Goal: Task Accomplishment & Management: Manage account settings

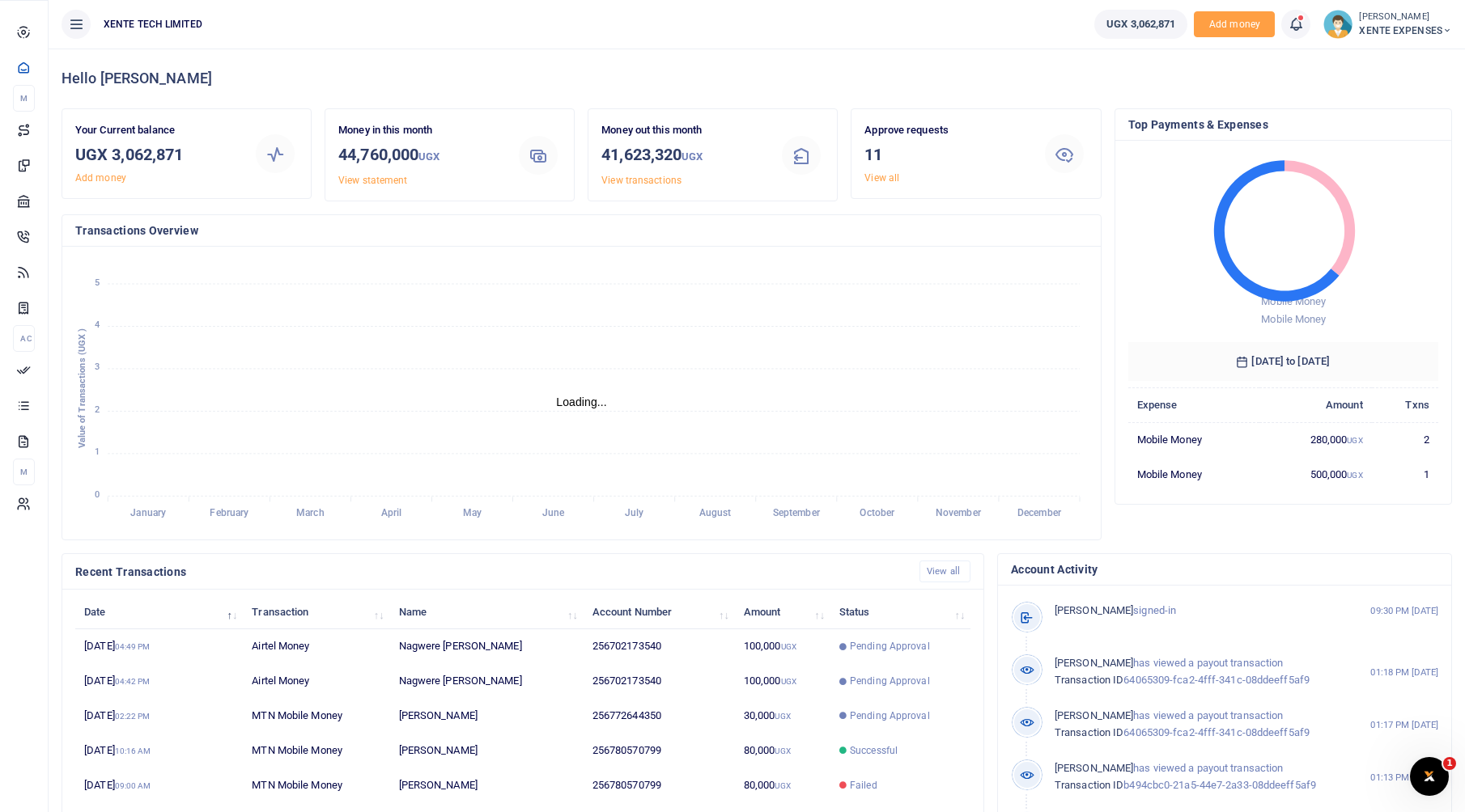
click at [31, 377] on icon at bounding box center [23, 370] width 15 height 15
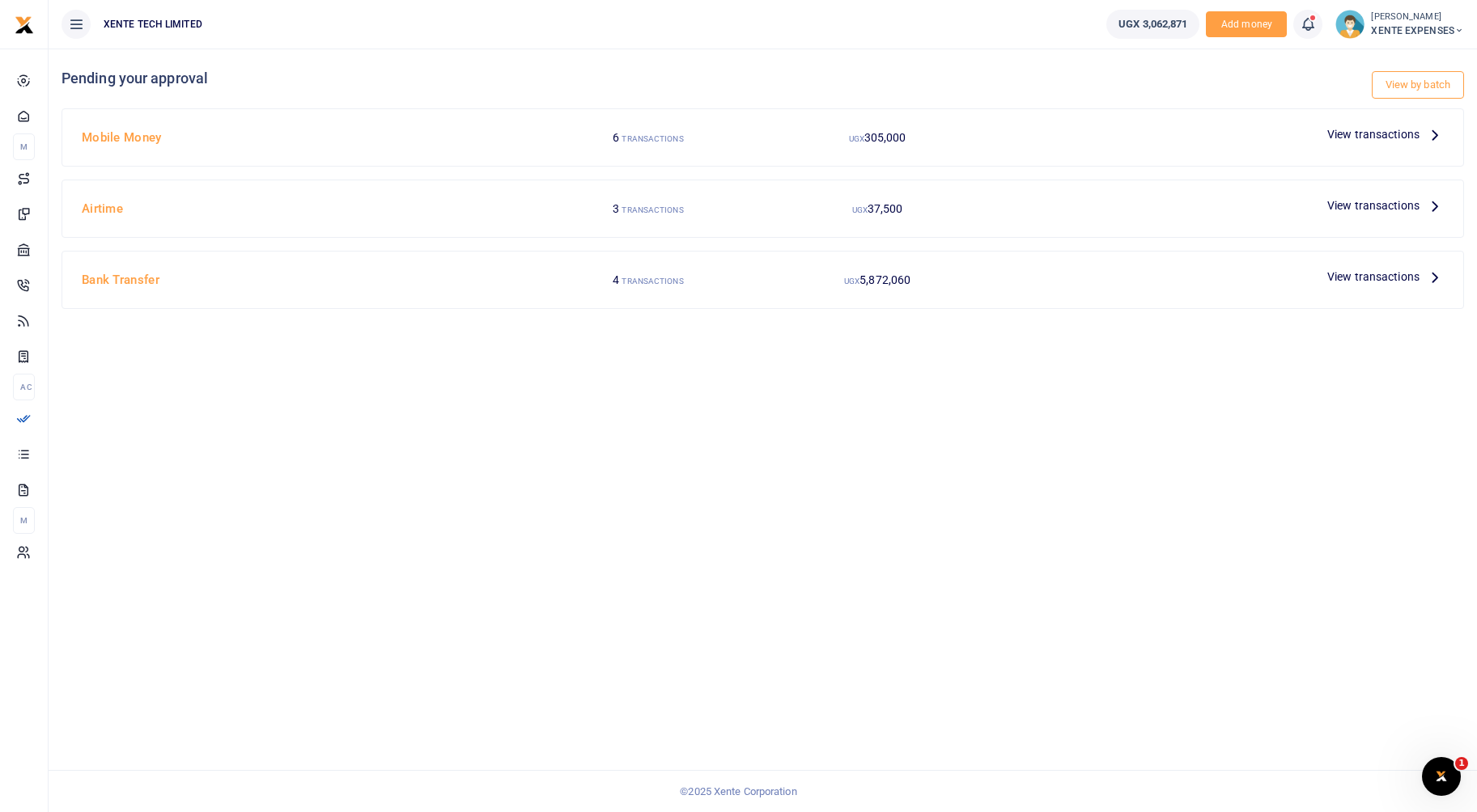
click at [1377, 133] on span "View transactions" at bounding box center [1374, 134] width 92 height 18
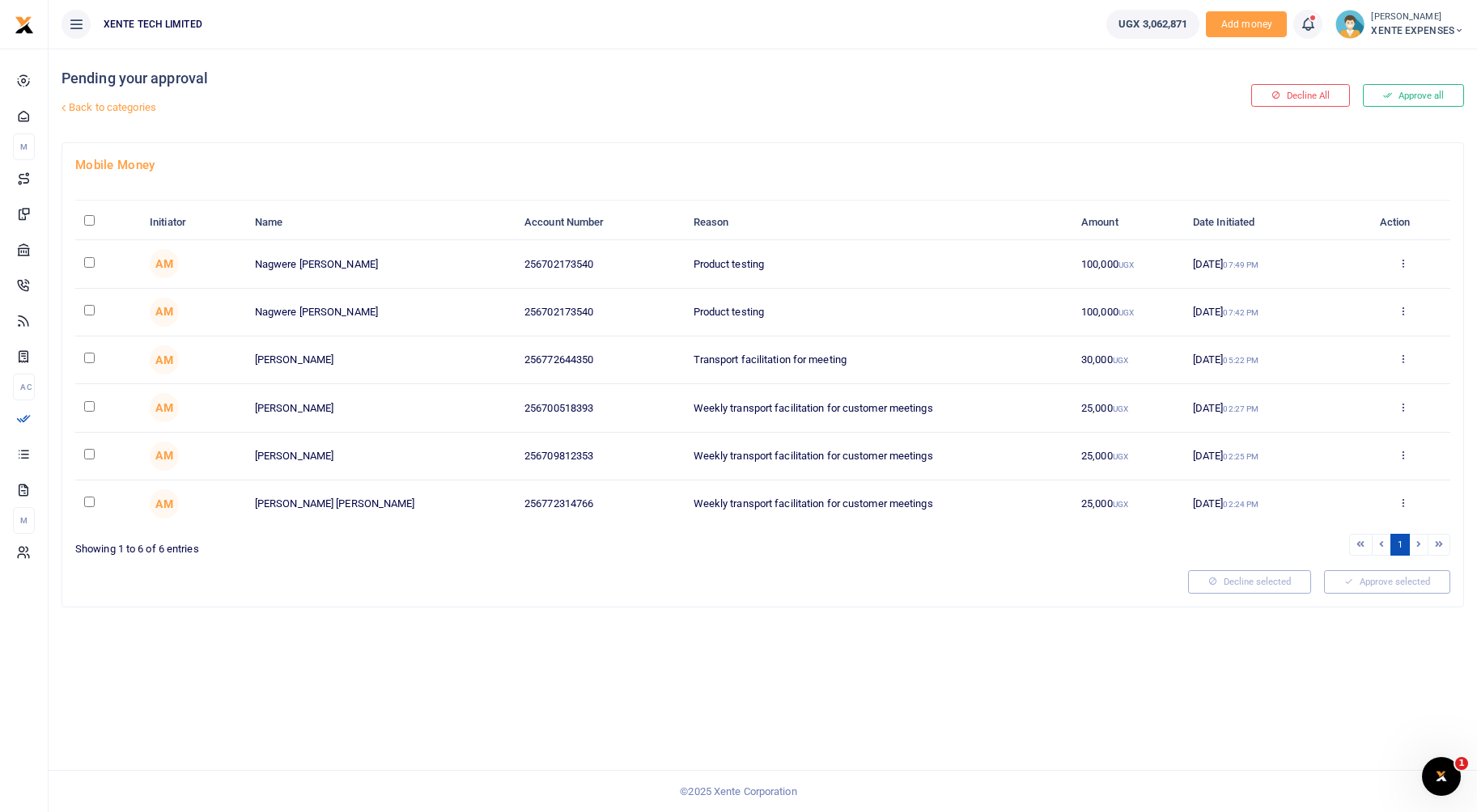
click at [85, 262] on input "checkbox" at bounding box center [89, 262] width 10 height 10
click at [1404, 261] on icon at bounding box center [1403, 263] width 10 height 11
click at [1317, 359] on link "Details" at bounding box center [1344, 361] width 128 height 23
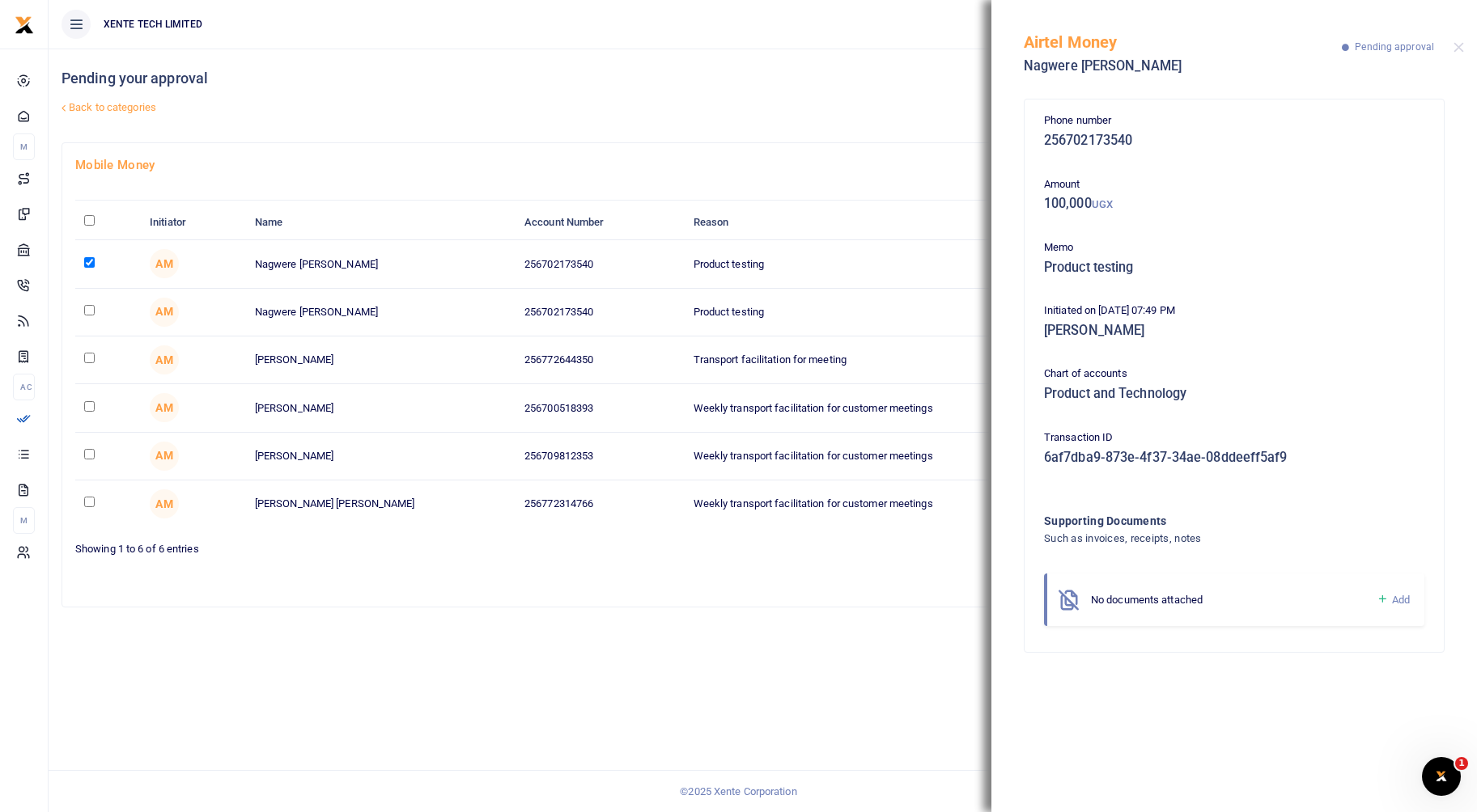
click at [1453, 47] on div "Airtel Money Nagwere Stanley Barnabas Pending approval" at bounding box center [1234, 45] width 485 height 90
click at [1462, 43] on button "Close" at bounding box center [1458, 47] width 10 height 10
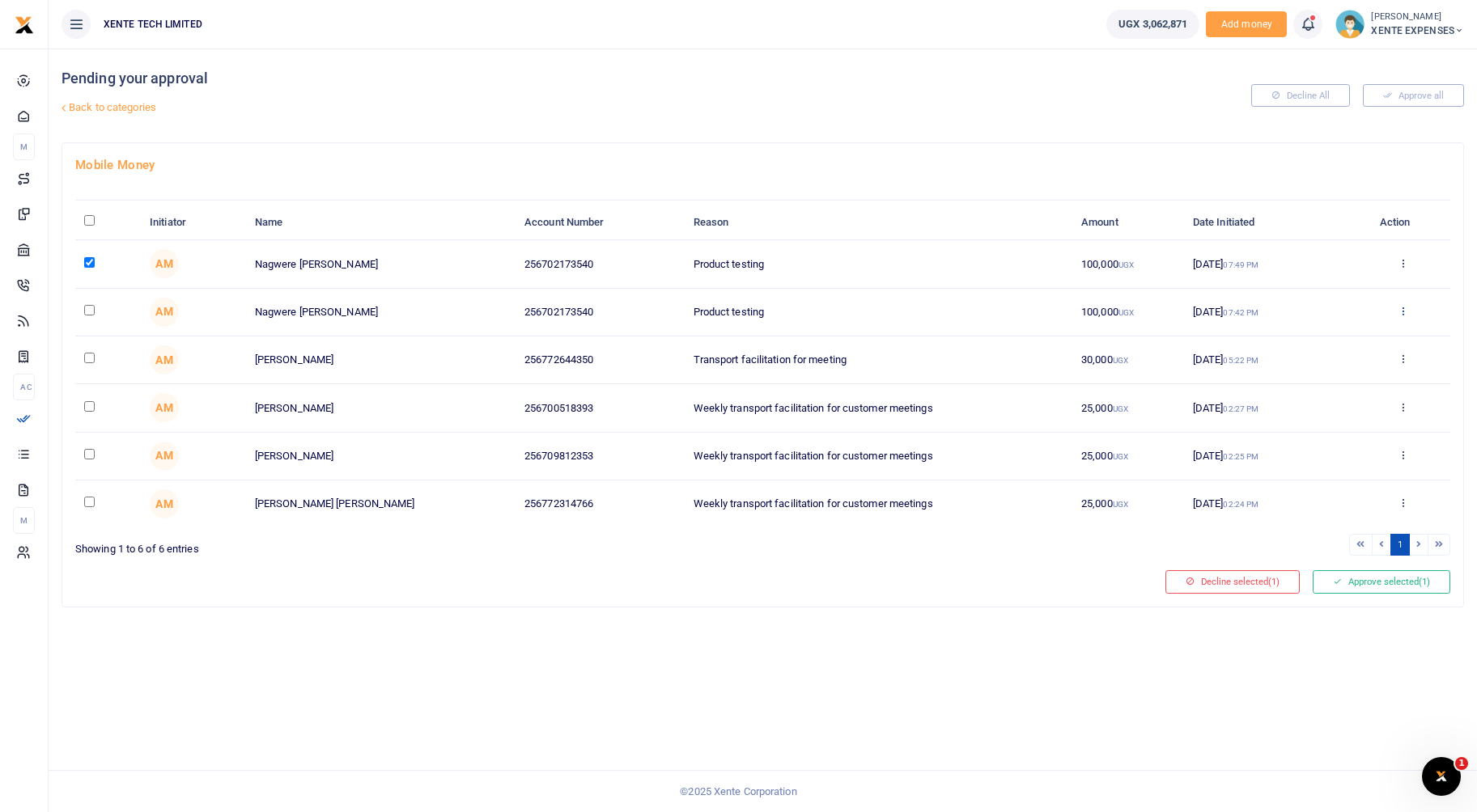
click at [1399, 312] on icon at bounding box center [1403, 311] width 10 height 11
click at [1339, 405] on link "Details" at bounding box center [1344, 410] width 128 height 23
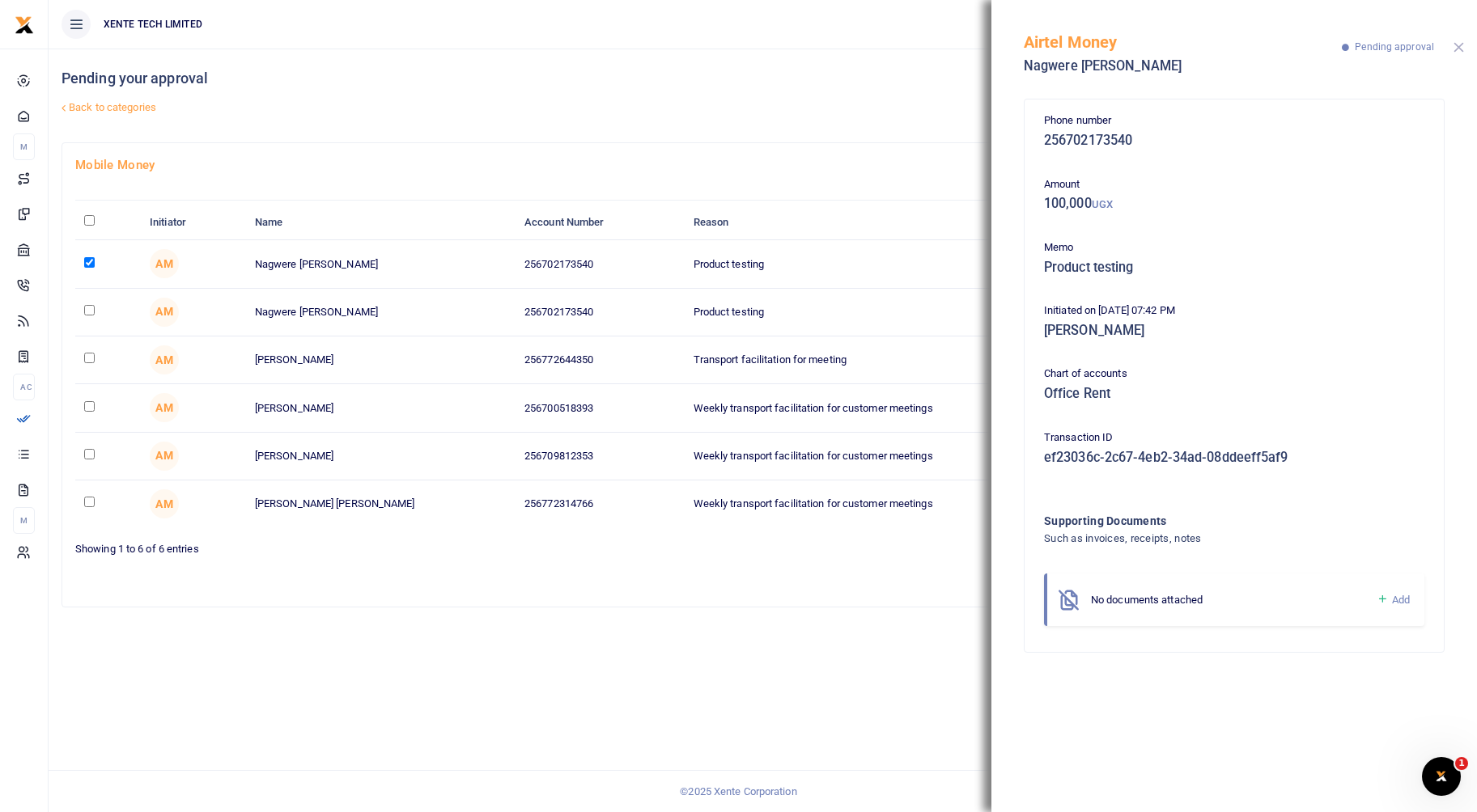
click at [1459, 44] on button "Close" at bounding box center [1458, 47] width 10 height 10
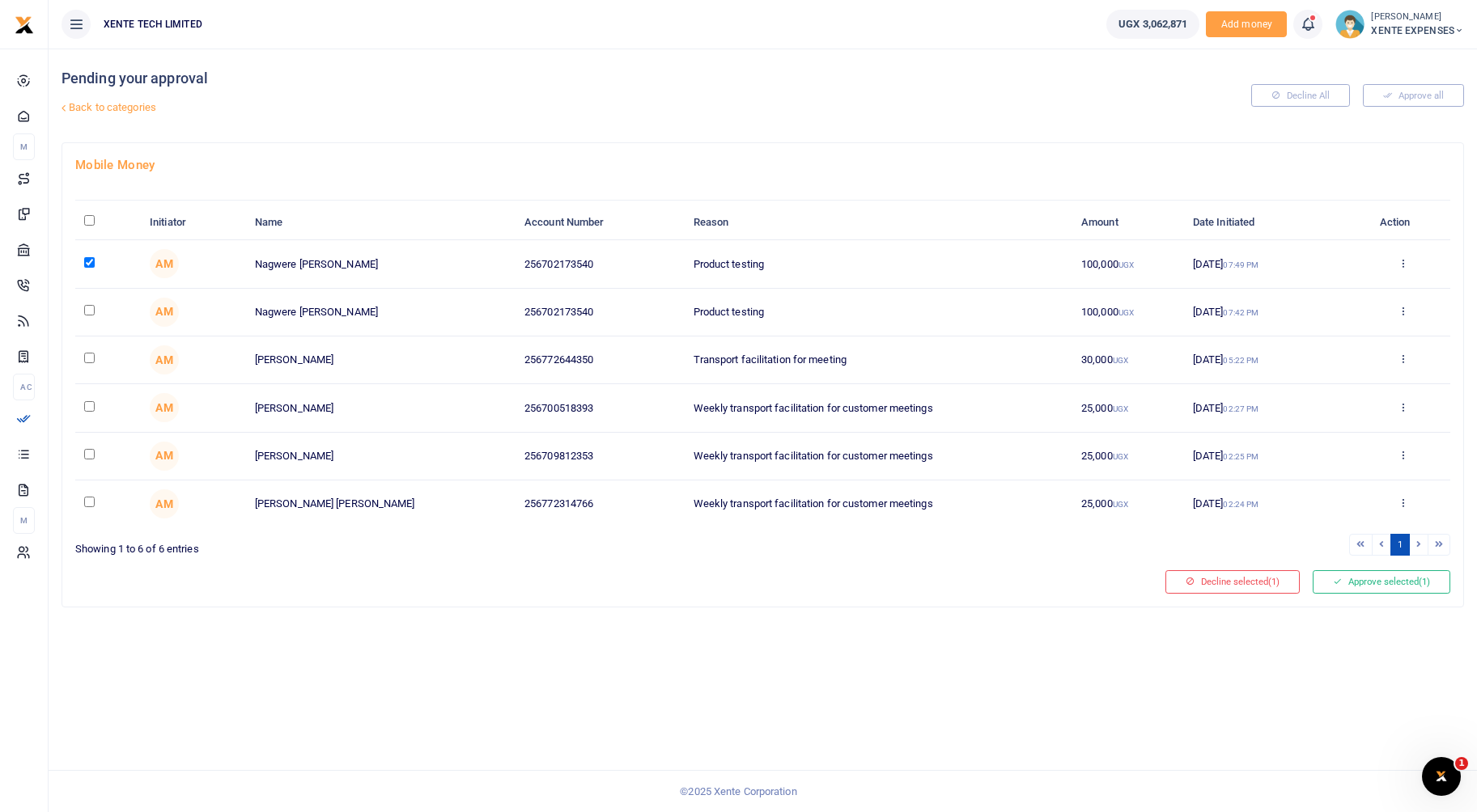
click at [90, 268] on td at bounding box center [108, 264] width 66 height 48
click at [87, 265] on input "checkbox" at bounding box center [89, 262] width 10 height 10
checkbox input "false"
click at [85, 308] on input "checkbox" at bounding box center [89, 310] width 10 height 10
checkbox input "true"
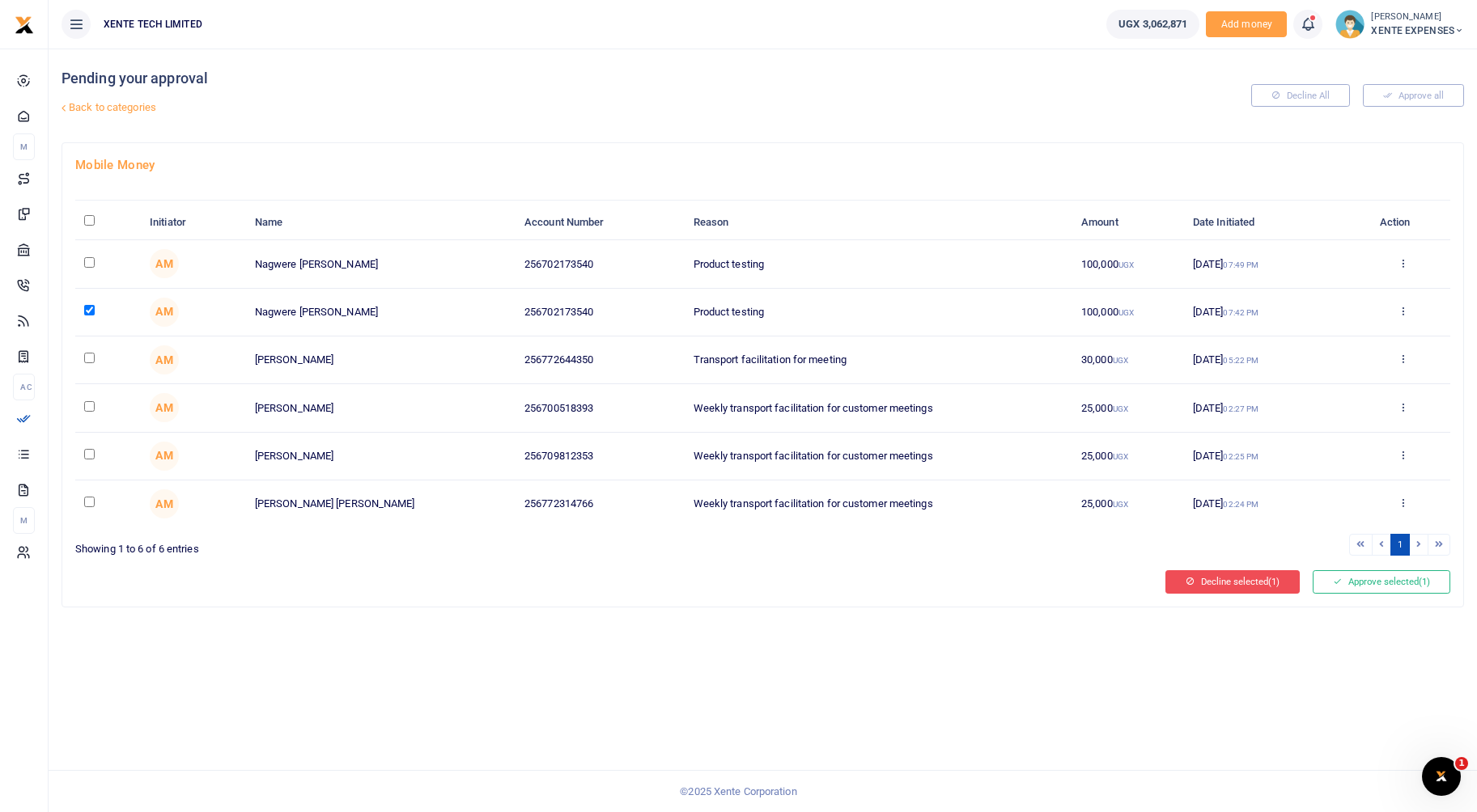
click at [1199, 583] on button "Decline selected (1)" at bounding box center [1232, 582] width 134 height 23
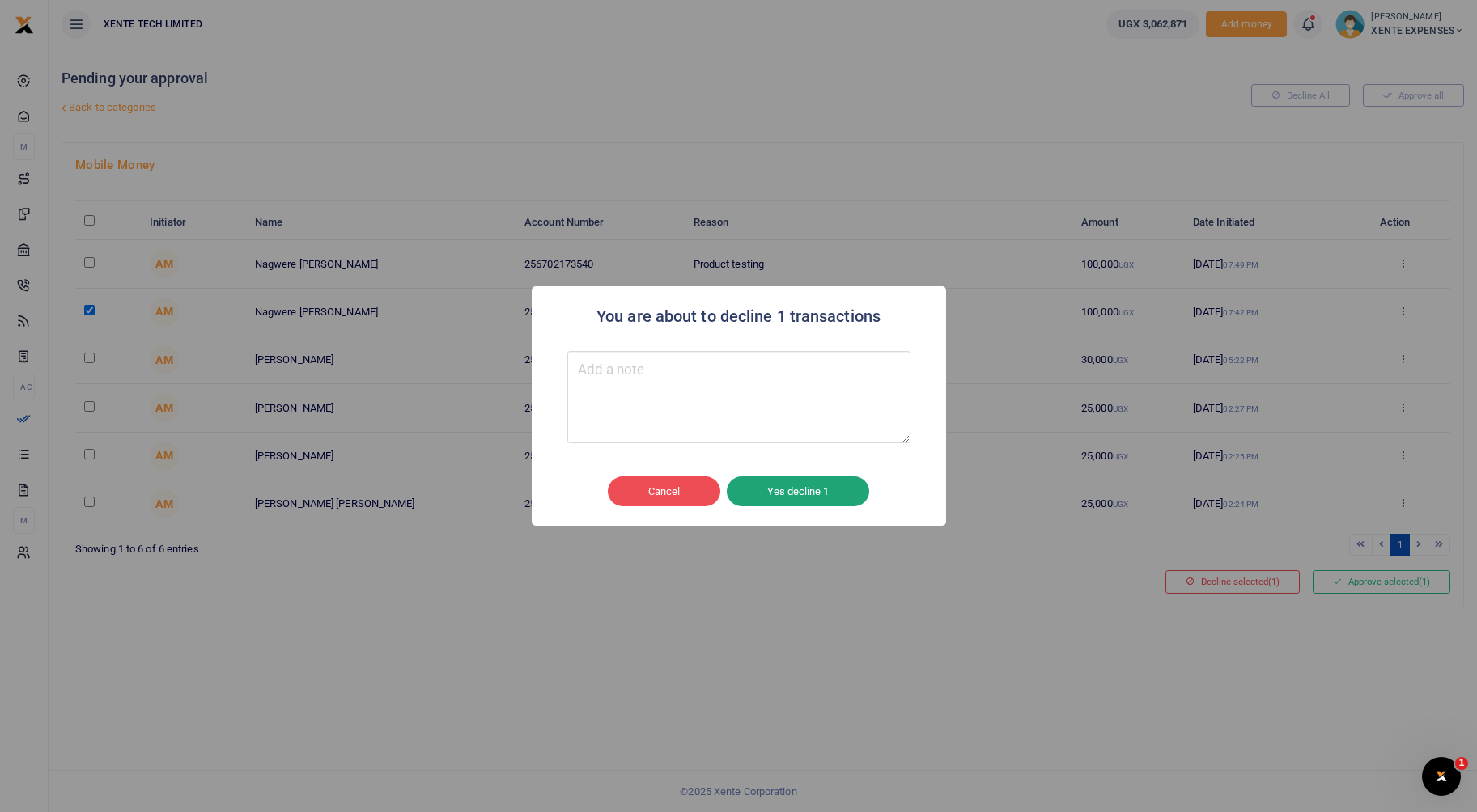
click at [800, 506] on button "Yes decline 1" at bounding box center [798, 492] width 143 height 31
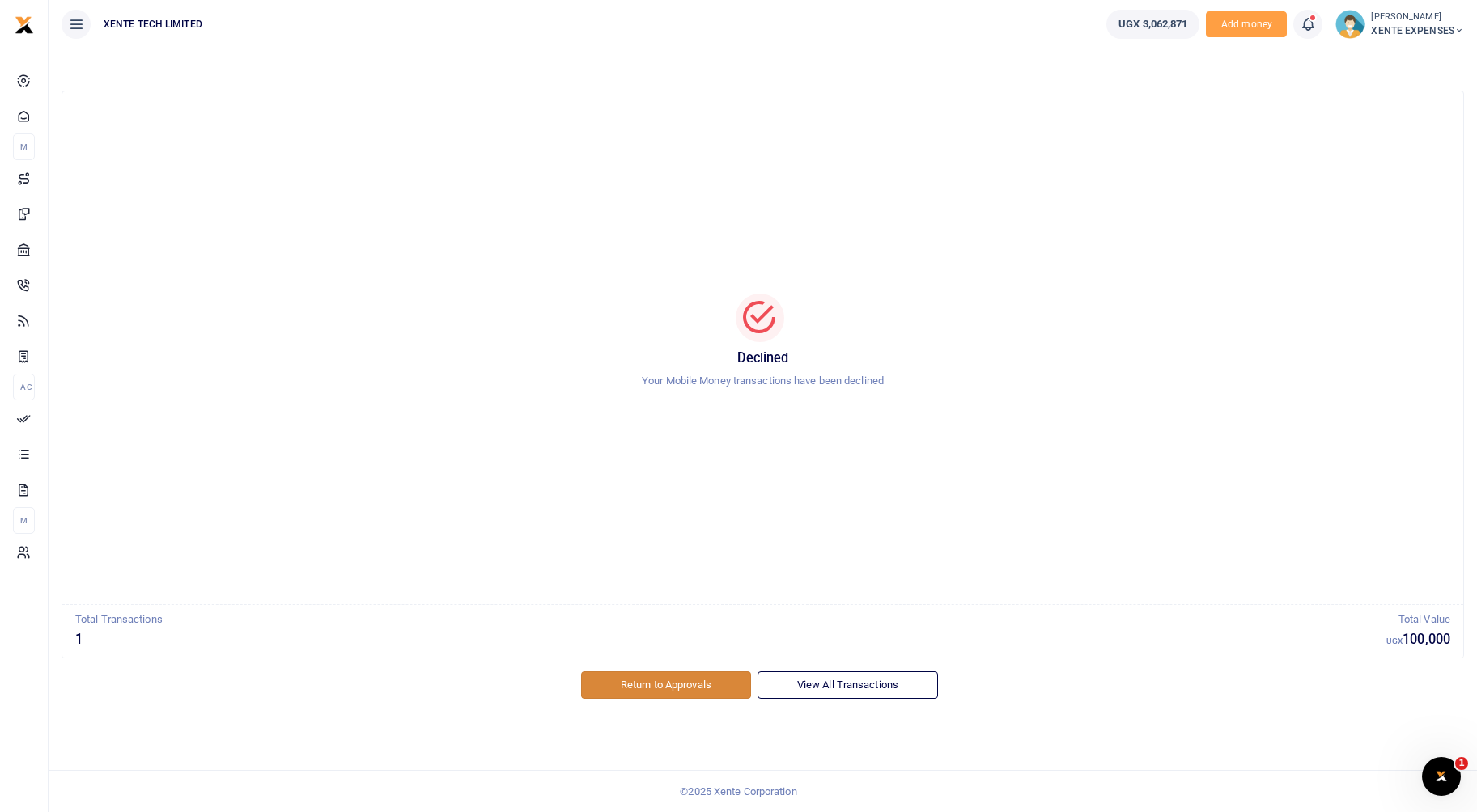
click at [669, 688] on link "Return to Approvals" at bounding box center [666, 684] width 170 height 27
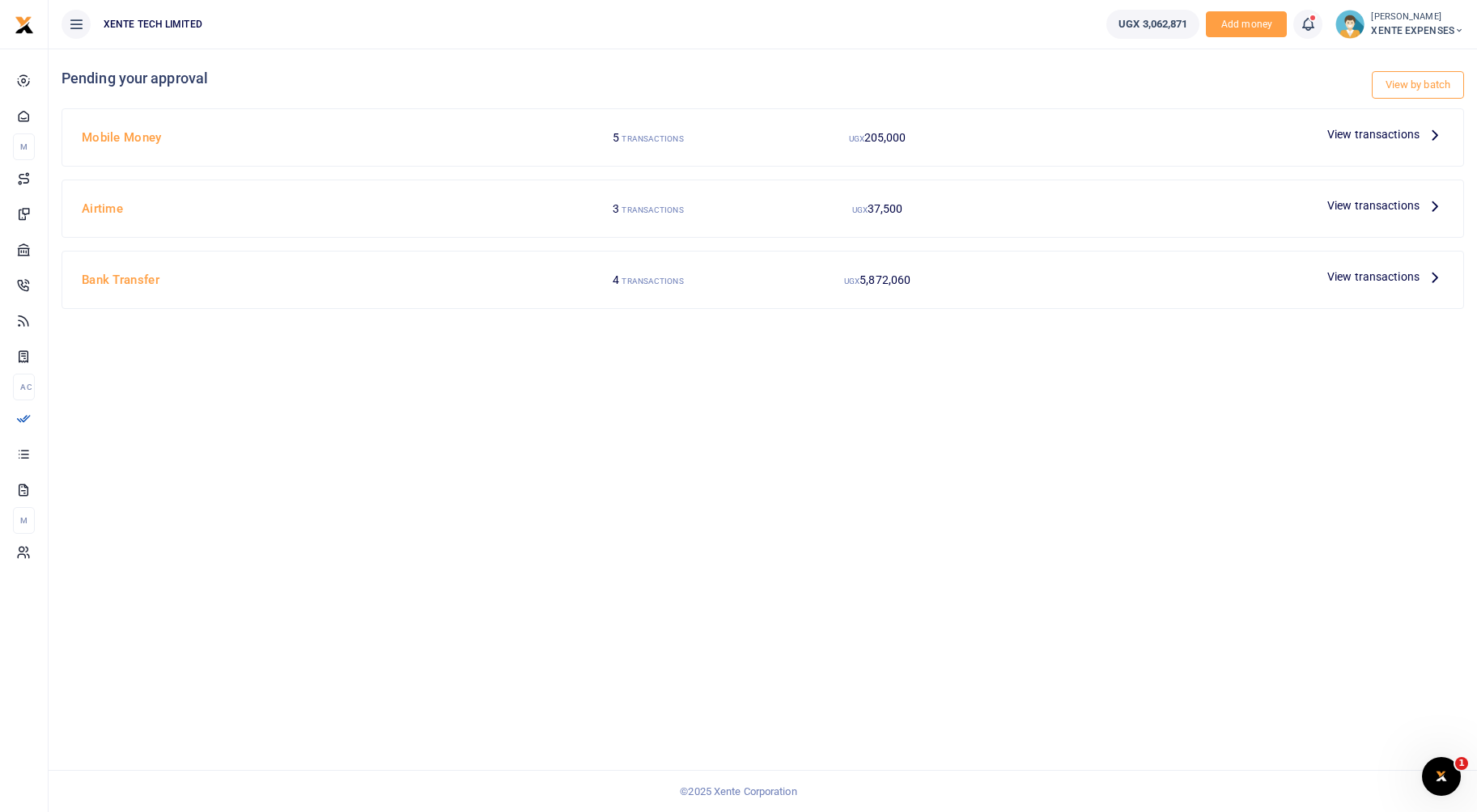
click at [1412, 130] on span "View transactions" at bounding box center [1374, 134] width 92 height 18
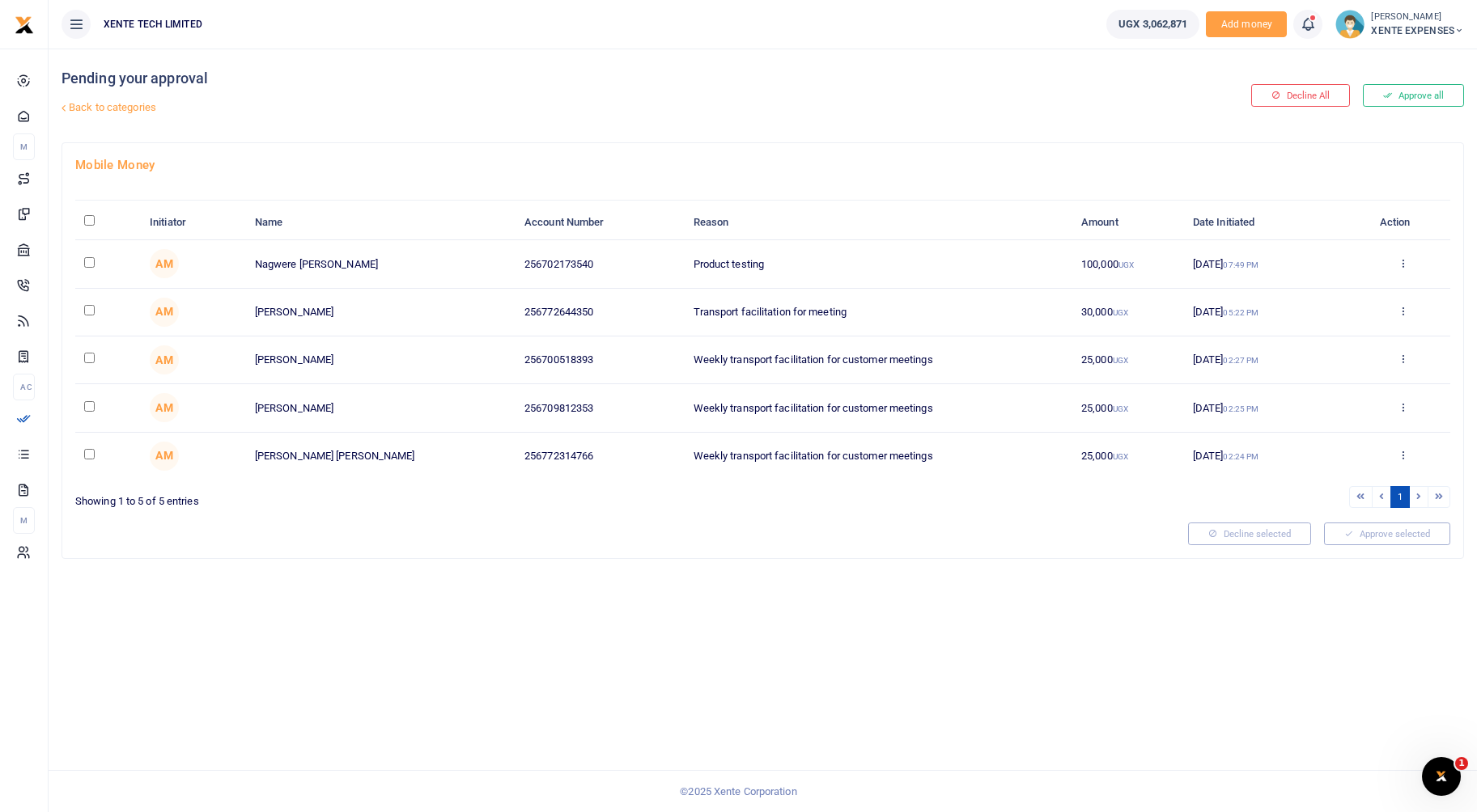
click at [84, 262] on td at bounding box center [108, 264] width 66 height 48
click at [87, 305] on input "checkbox" at bounding box center [89, 310] width 10 height 10
checkbox input "true"
click at [87, 263] on input "checkbox" at bounding box center [89, 262] width 10 height 10
checkbox input "true"
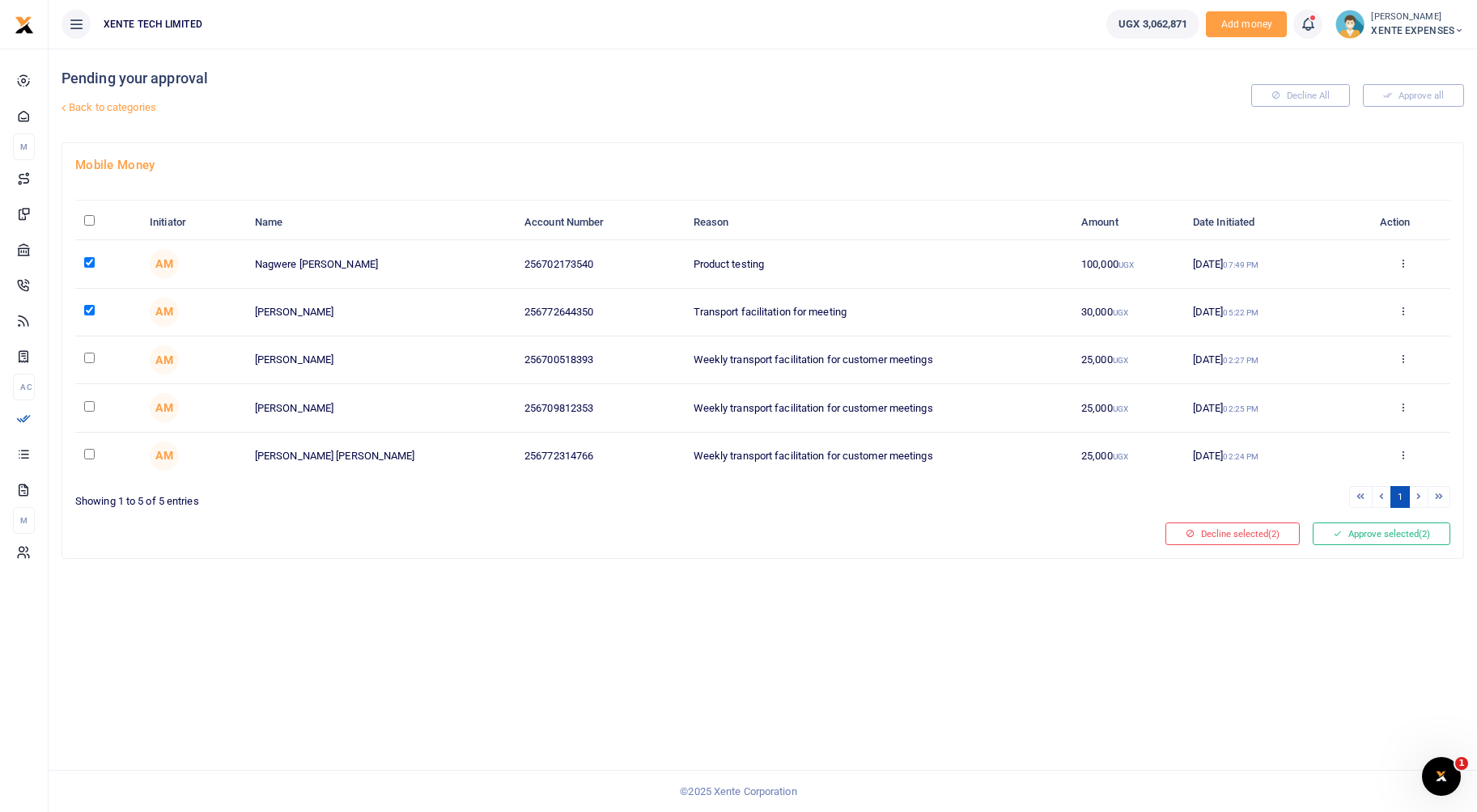
click at [88, 360] on input "checkbox" at bounding box center [89, 358] width 10 height 10
checkbox input "true"
click at [1379, 543] on button "Approve selected (3)" at bounding box center [1381, 534] width 138 height 23
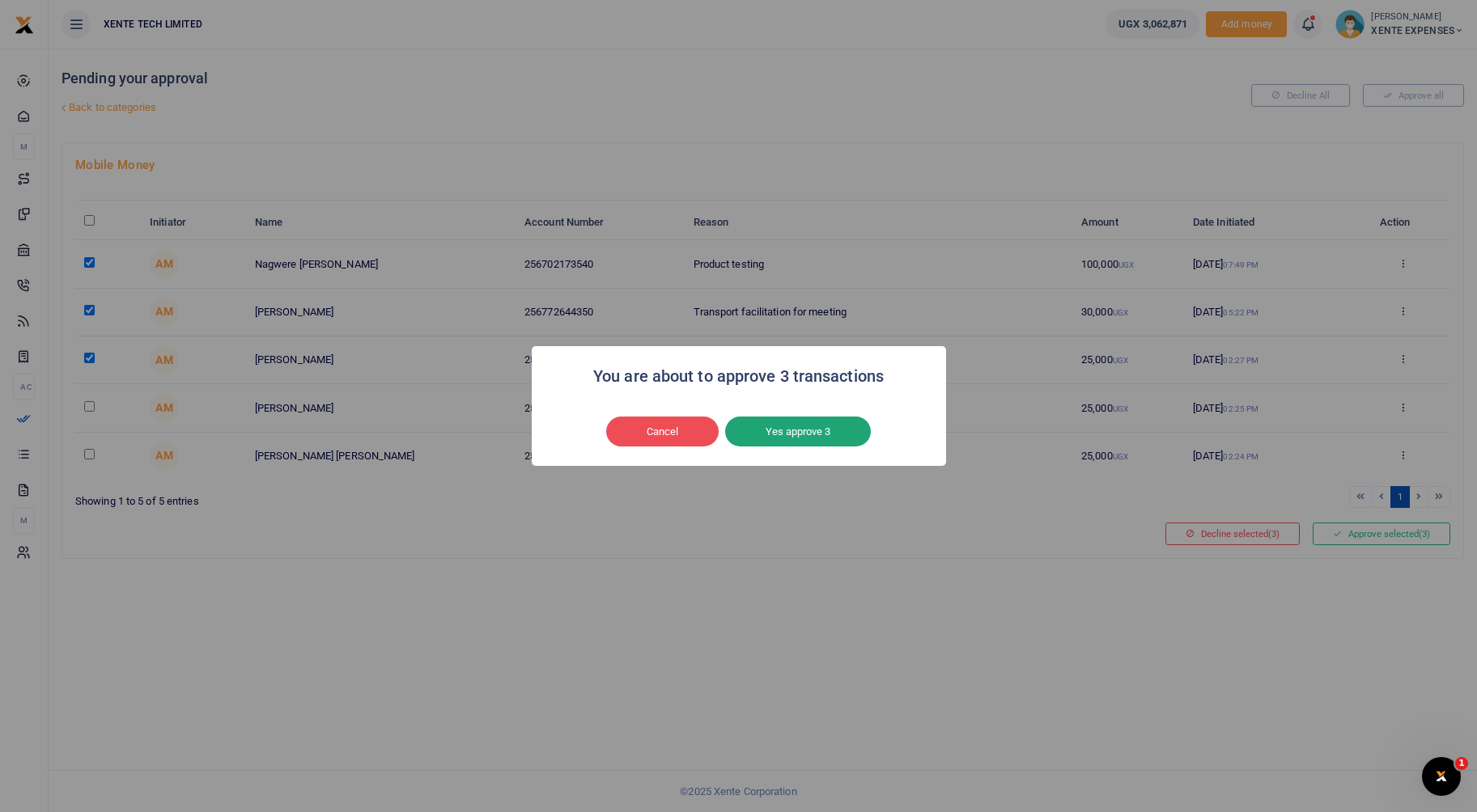
click at [817, 428] on button "Yes approve 3" at bounding box center [797, 432] width 146 height 31
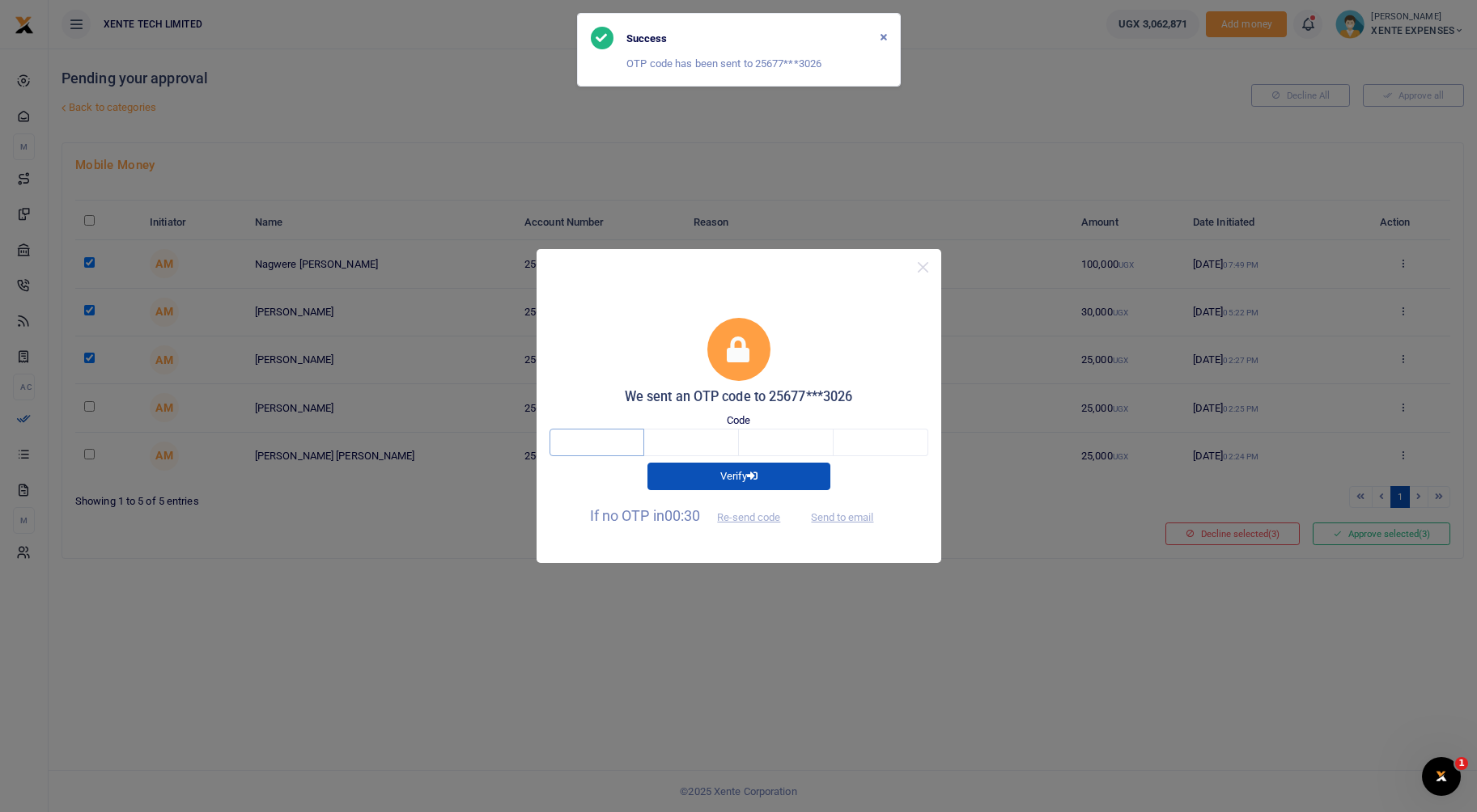
click at [613, 440] on input "text" at bounding box center [596, 442] width 95 height 27
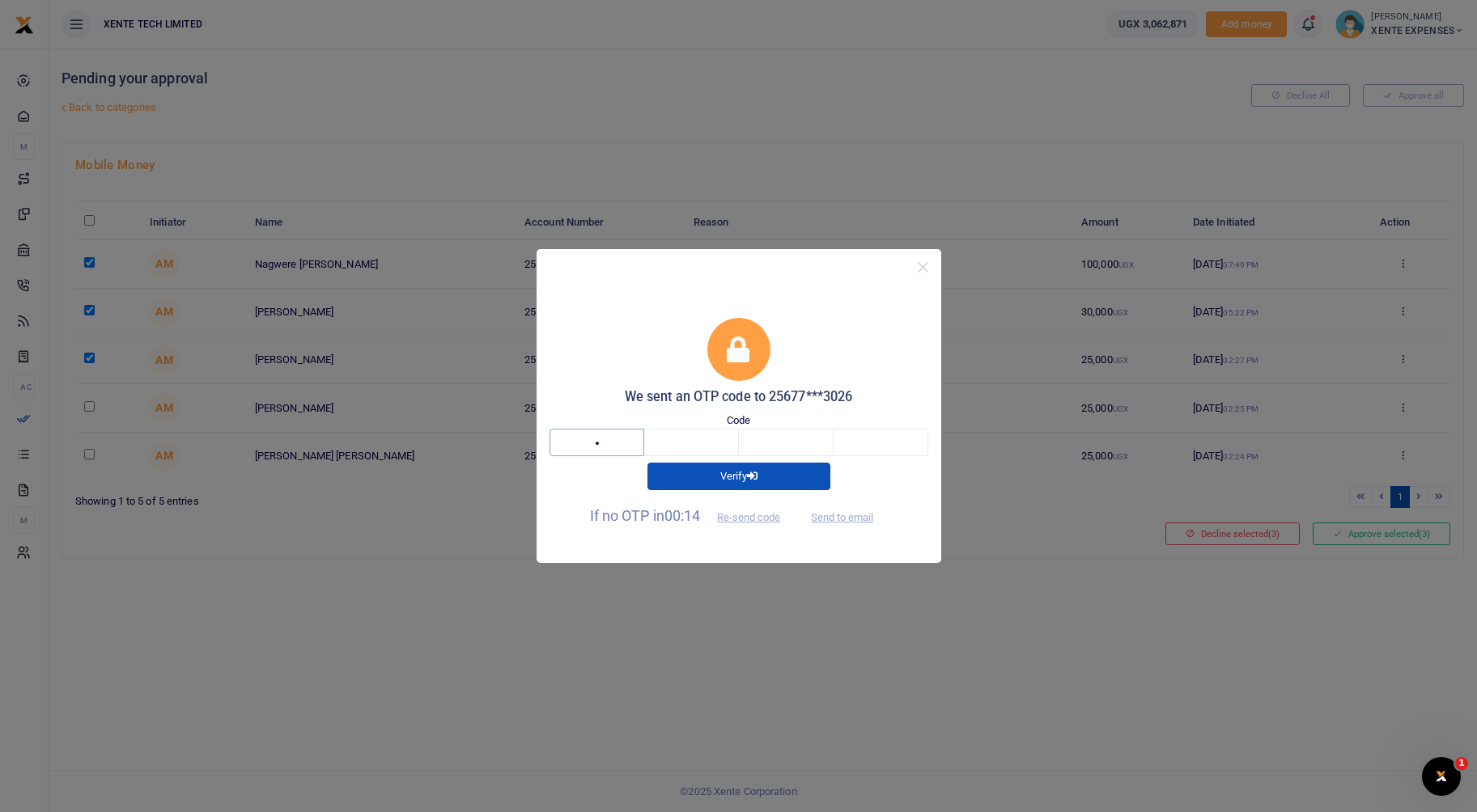
type input "8"
type input "9"
type input "8"
type input "0"
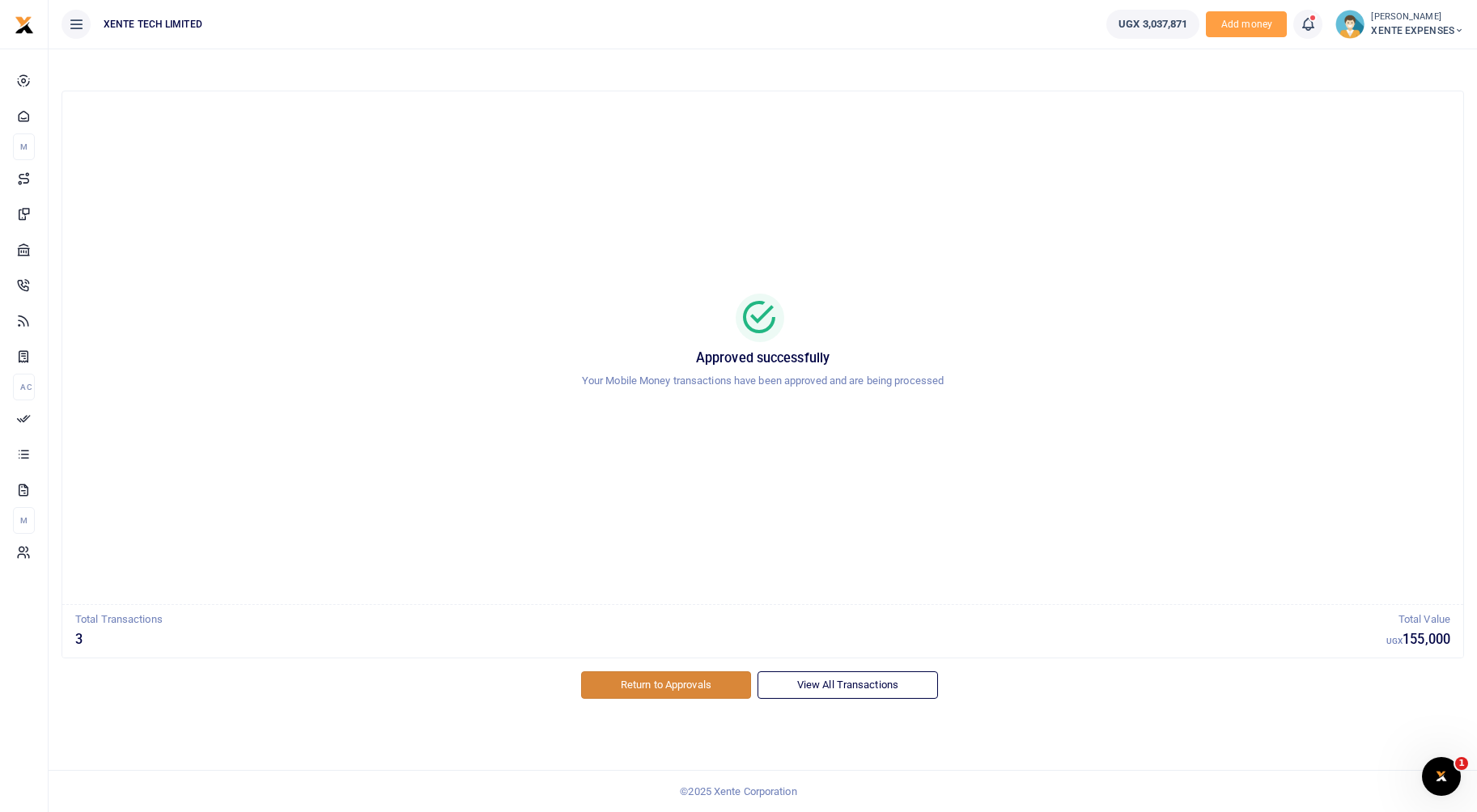
click at [670, 683] on link "Return to Approvals" at bounding box center [666, 684] width 170 height 27
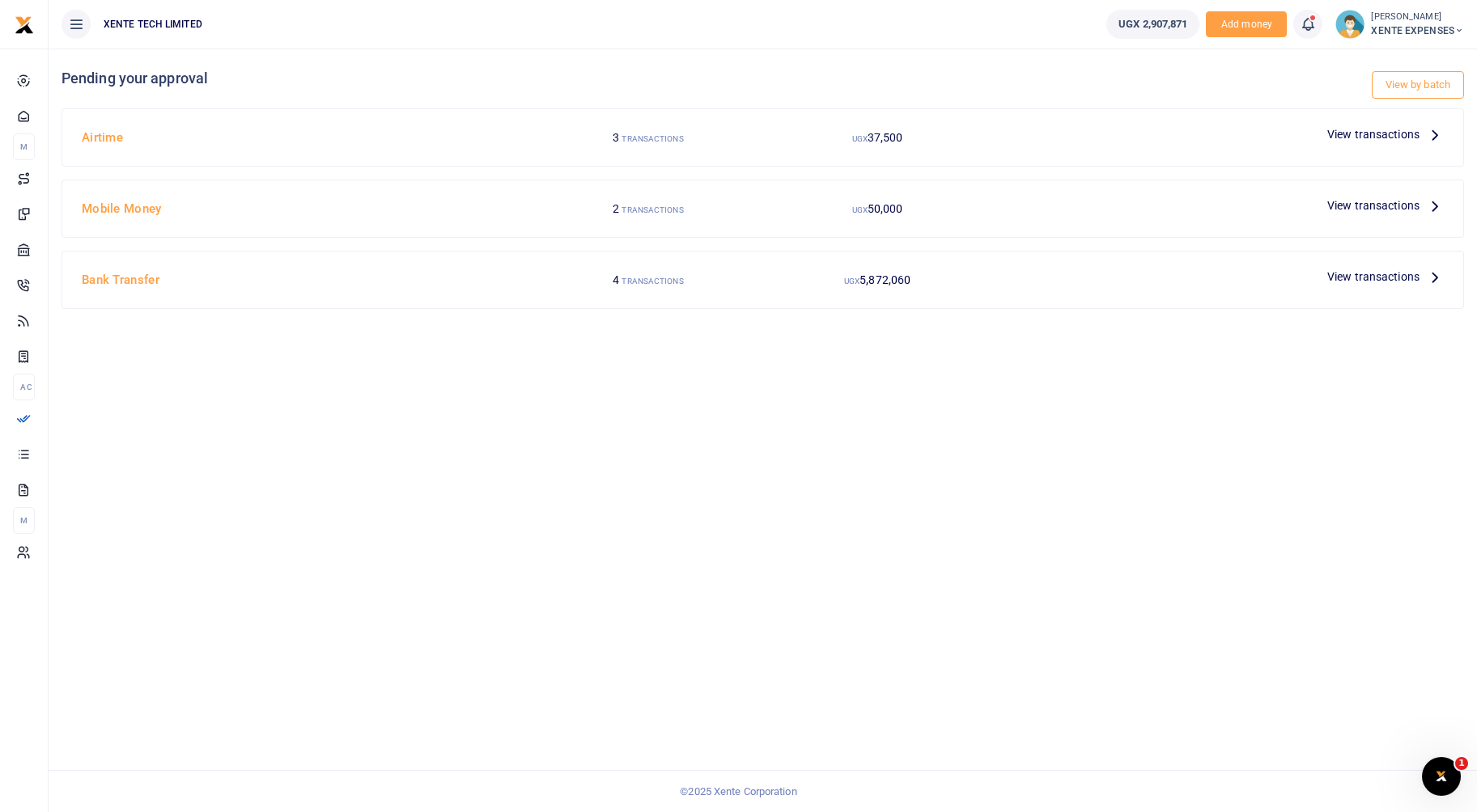
click at [1400, 127] on span "View transactions" at bounding box center [1374, 134] width 92 height 18
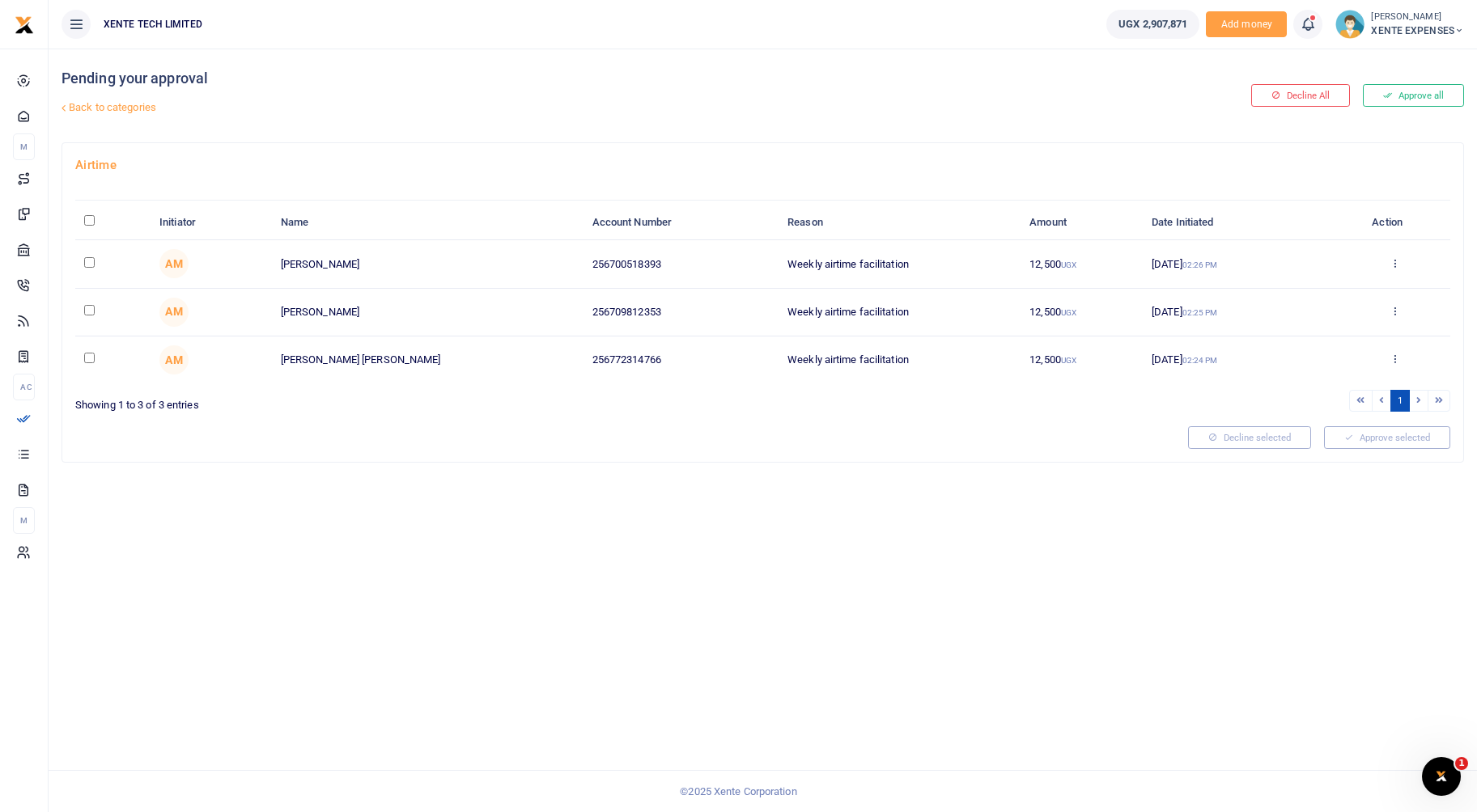
click at [88, 262] on input "checkbox" at bounding box center [89, 262] width 10 height 10
checkbox input "true"
click at [1350, 437] on button "Approve selected (1)" at bounding box center [1381, 437] width 138 height 23
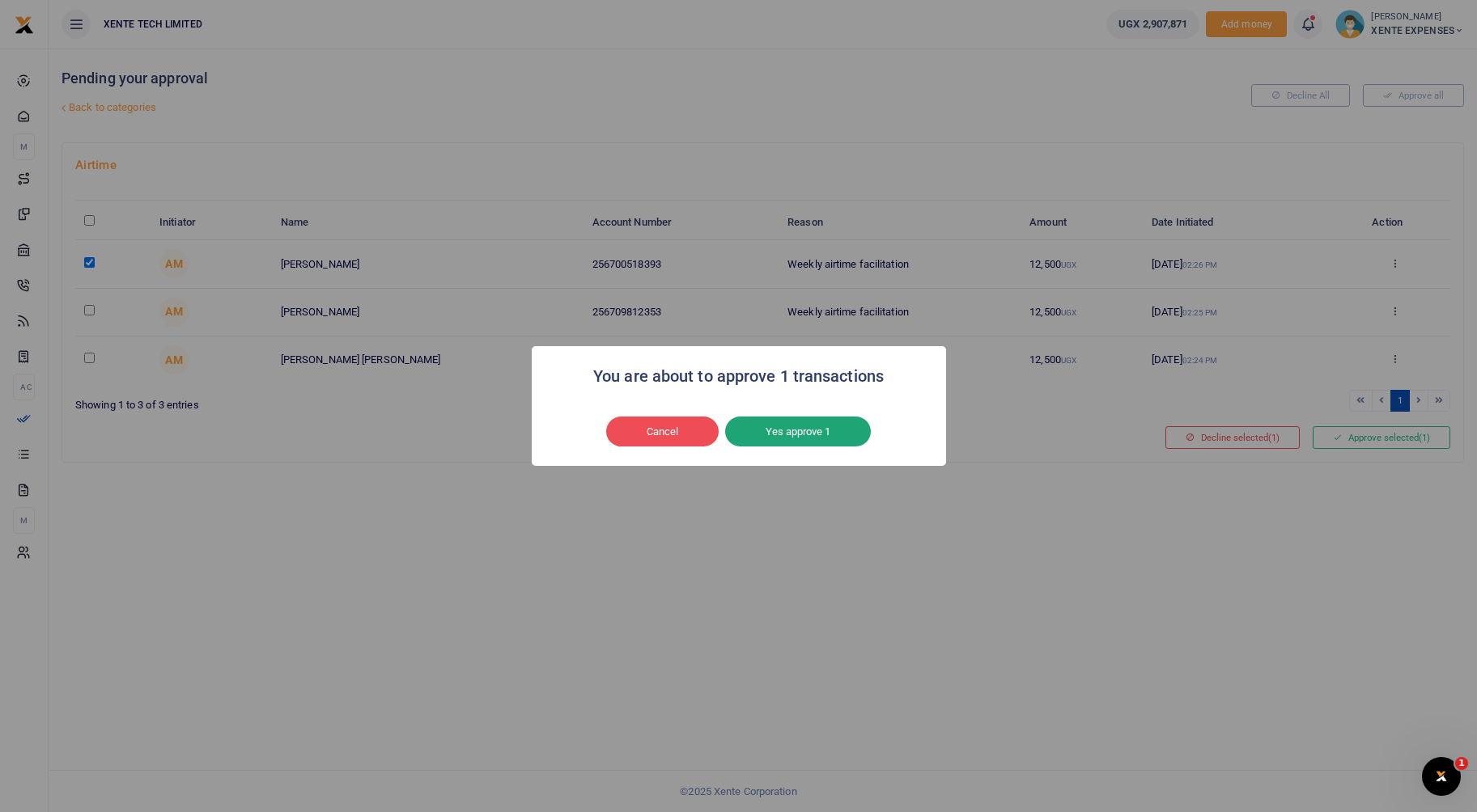
click at [754, 437] on button "Yes approve 1" at bounding box center [797, 432] width 146 height 31
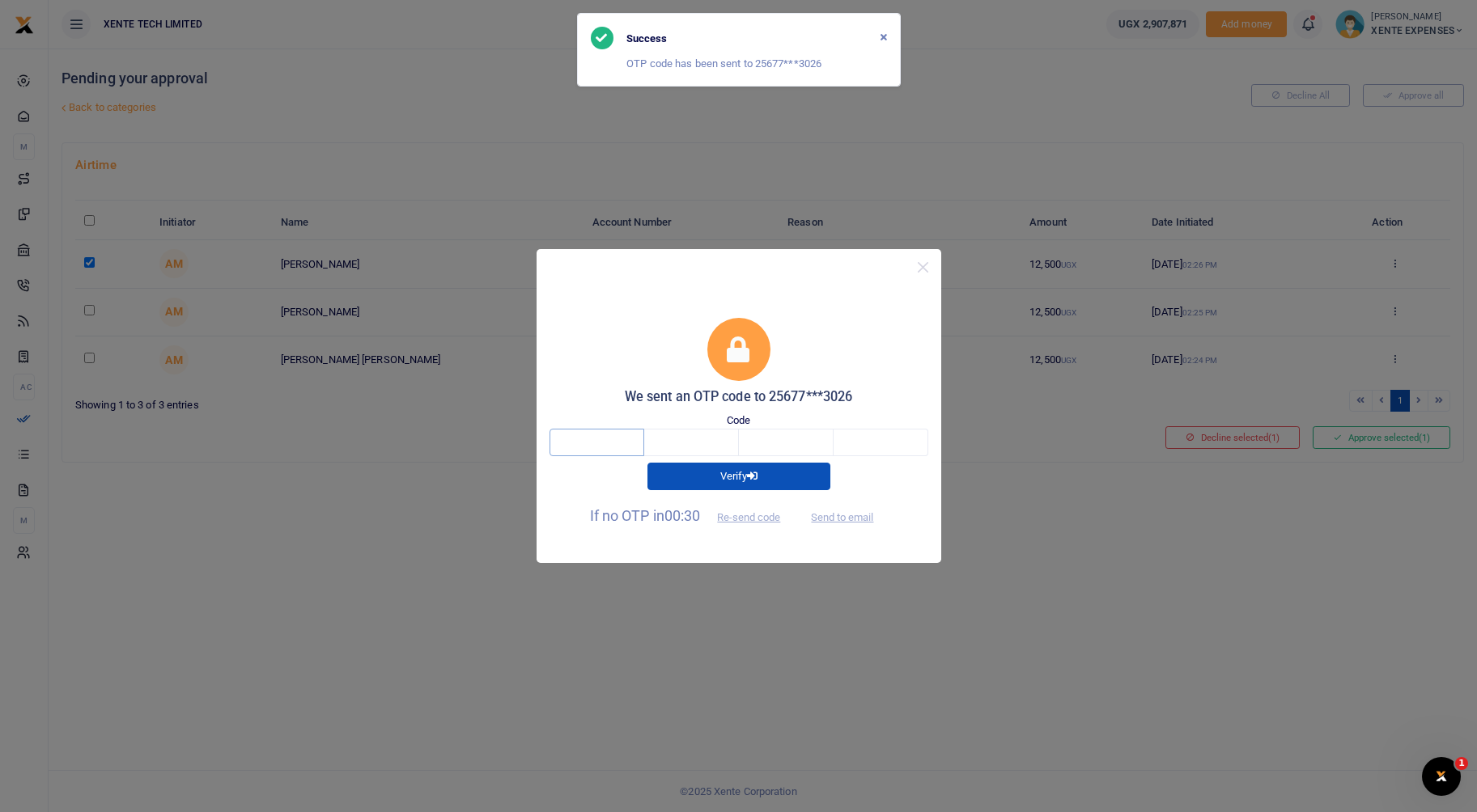
click at [601, 449] on input "text" at bounding box center [596, 442] width 95 height 27
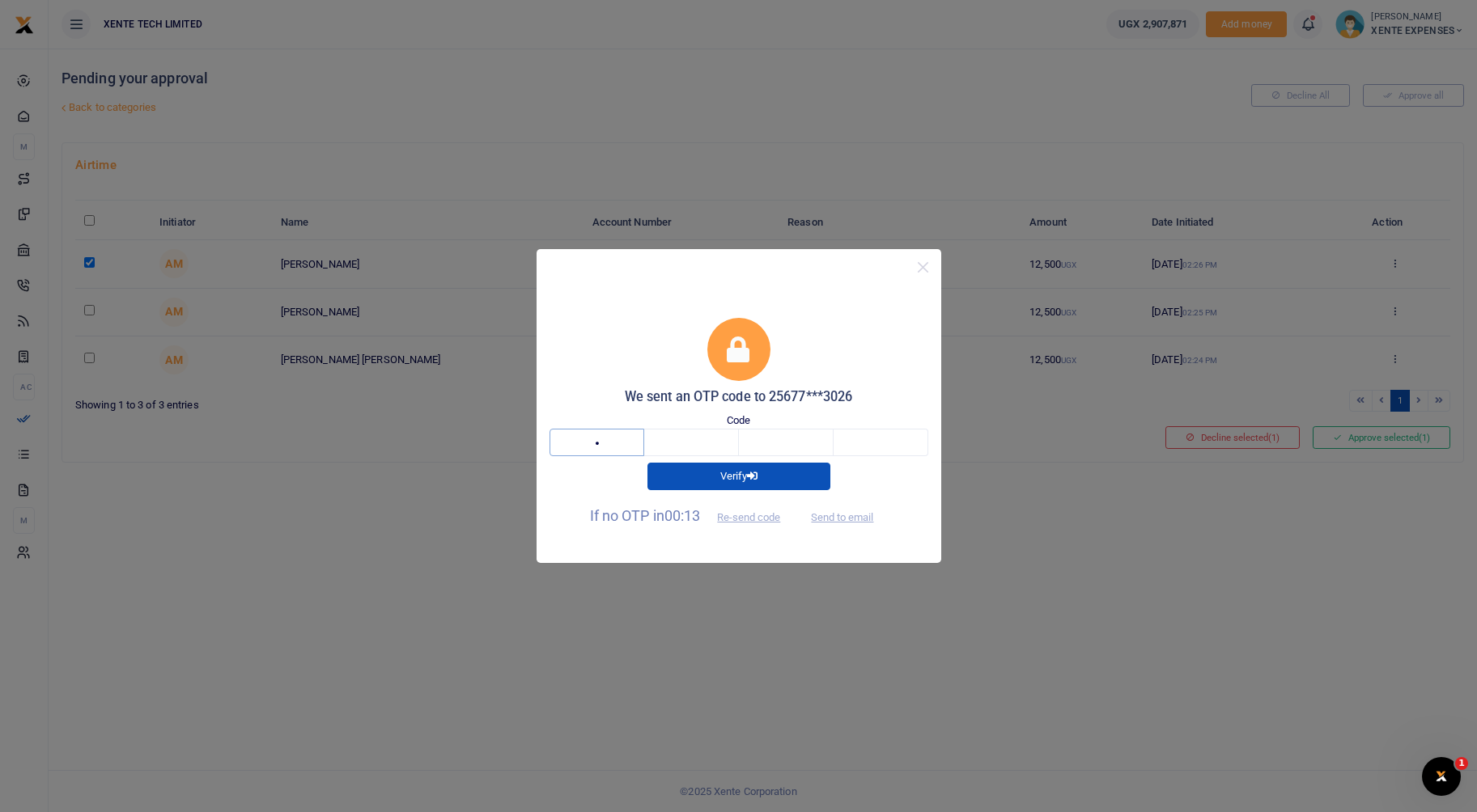
type input "5"
type input "0"
type input "7"
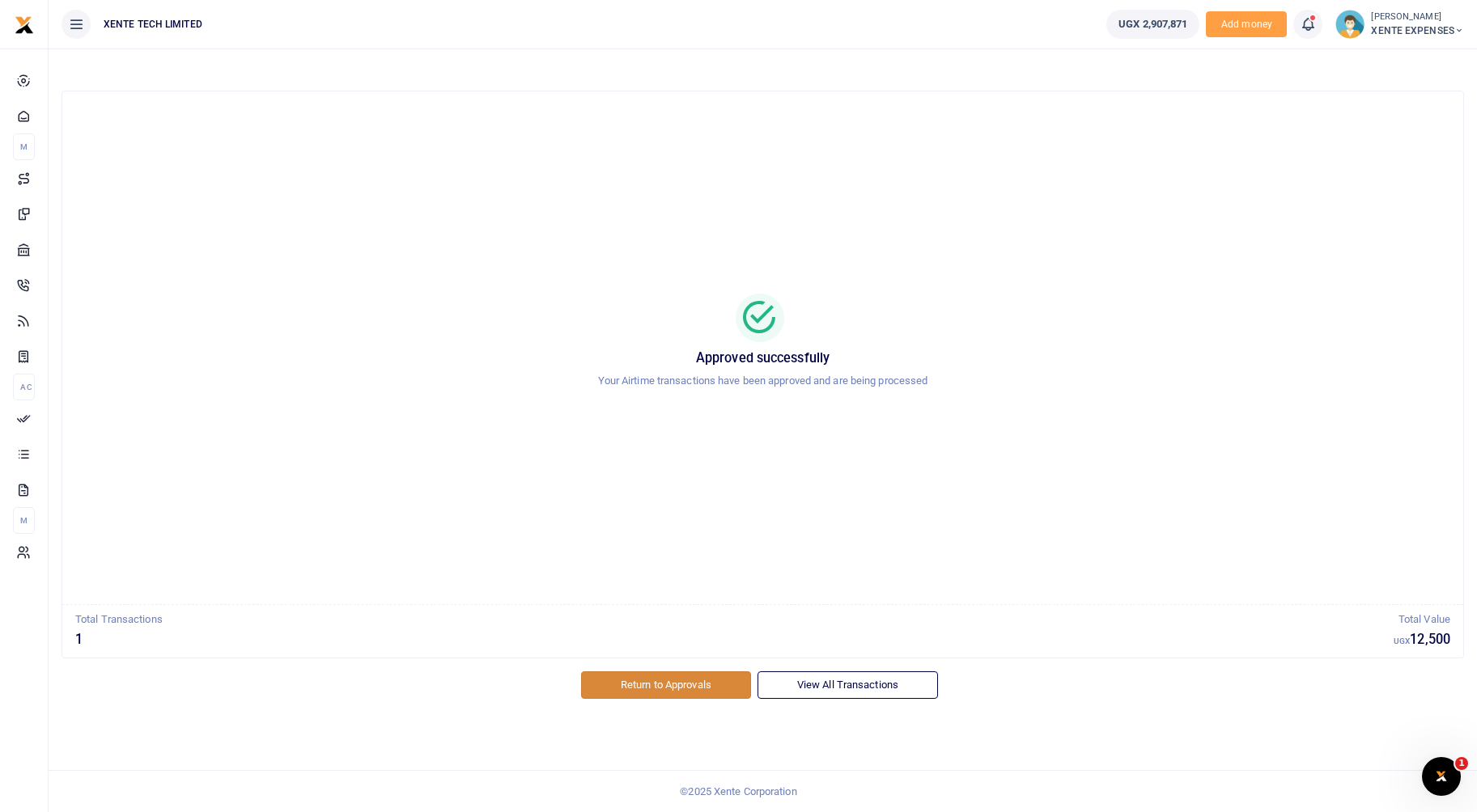
click at [697, 685] on link "Return to Approvals" at bounding box center [666, 684] width 170 height 27
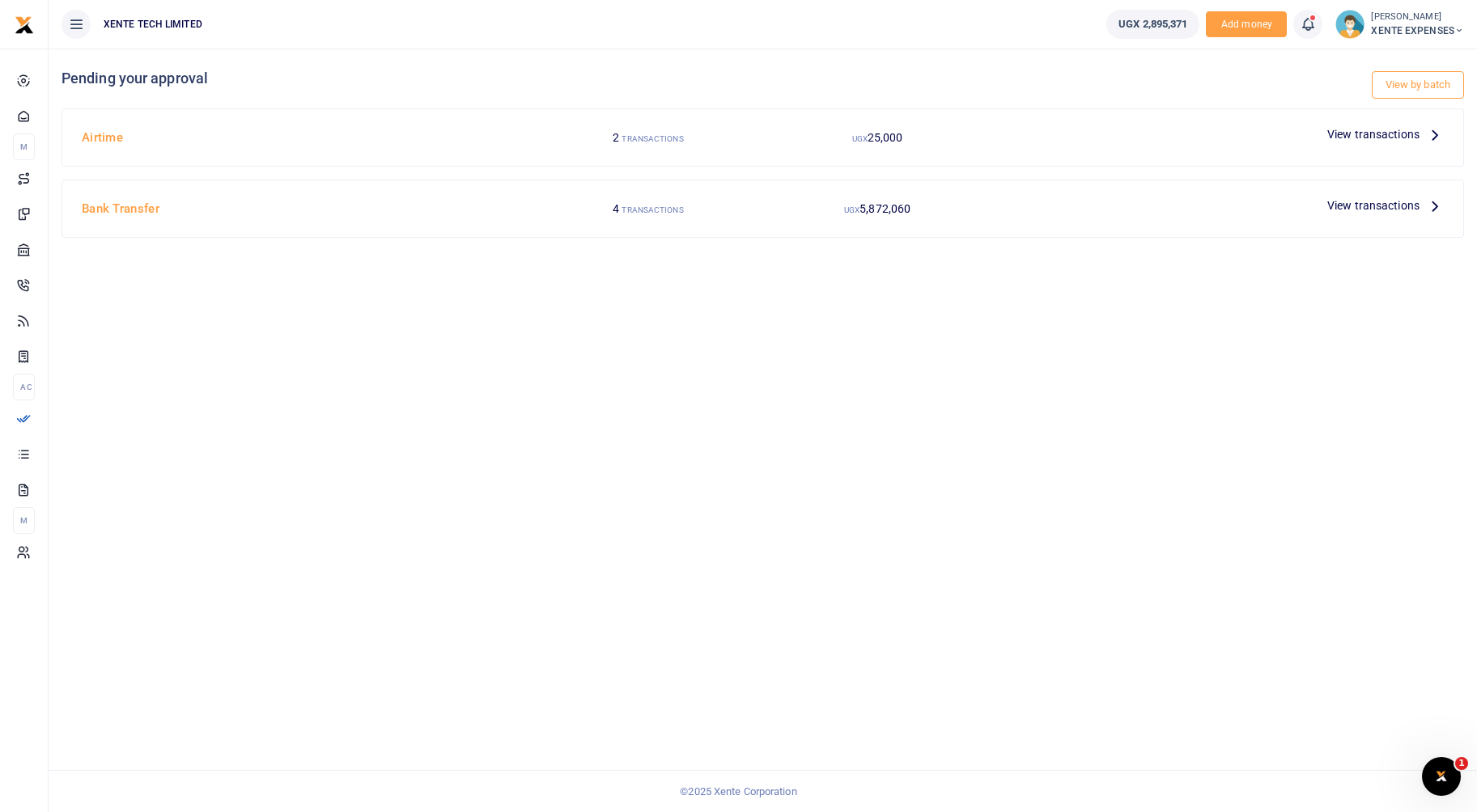
click at [1396, 206] on span "View transactions" at bounding box center [1374, 205] width 92 height 18
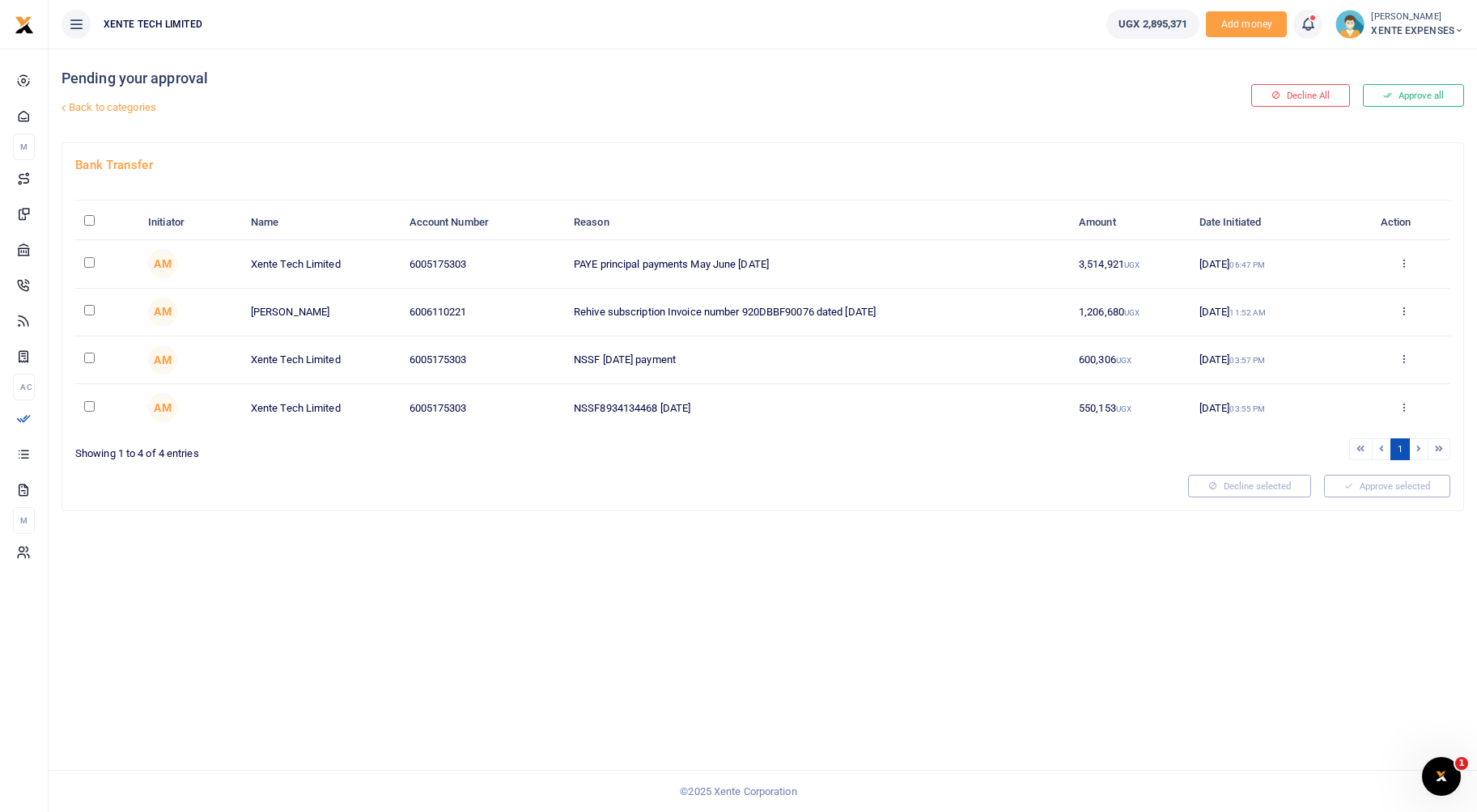
click at [87, 308] on input "checkbox" at bounding box center [89, 310] width 10 height 10
checkbox input "true"
